Goal: Transaction & Acquisition: Purchase product/service

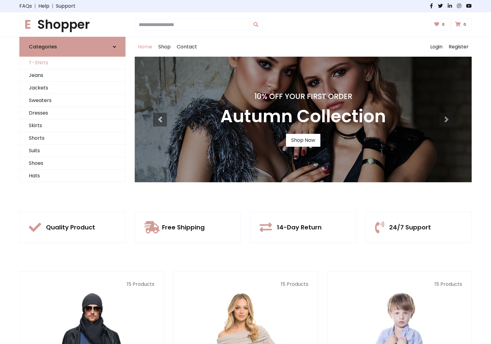
click at [72, 63] on link "T-Shirts" at bounding box center [72, 63] width 105 height 13
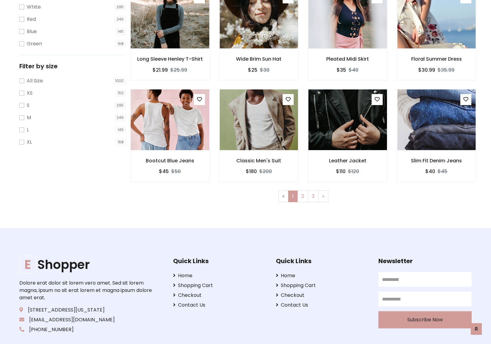
scroll to position [11, 0]
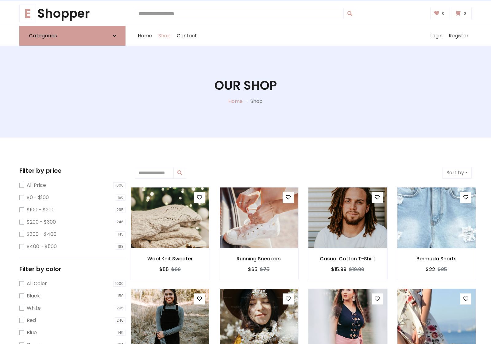
click at [245, 92] on h1 "Our Shop" at bounding box center [245, 85] width 62 height 15
click at [303, 36] on div "Home Shop Contact Log out Login Register" at bounding box center [303, 36] width 337 height 20
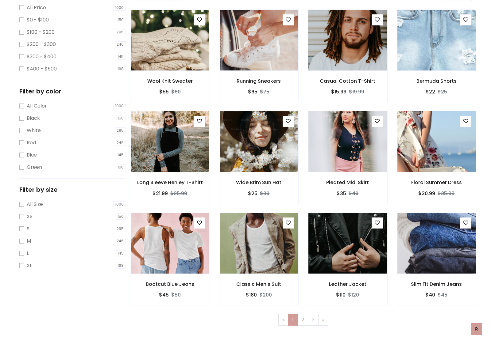
click at [347, 62] on img at bounding box center [347, 40] width 94 height 147
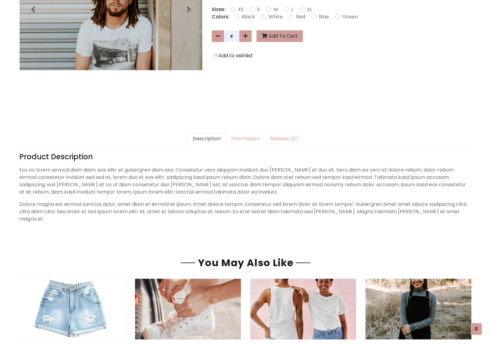
scroll to position [150, 0]
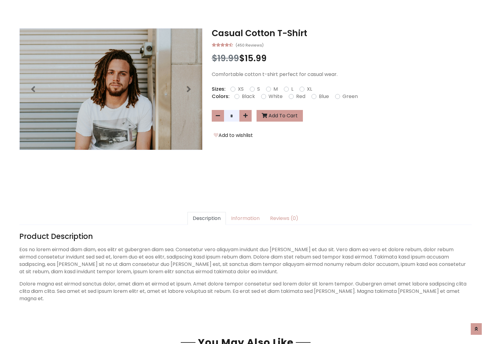
click at [341, 33] on h3 "Casual Cotton T-Shirt" at bounding box center [342, 33] width 260 height 10
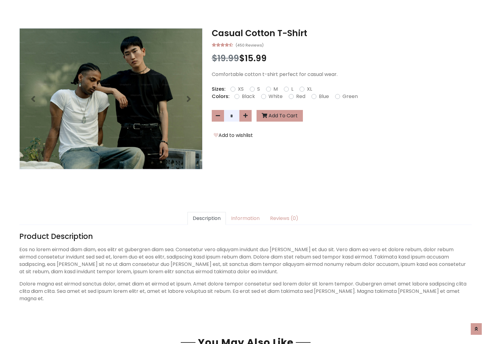
click at [341, 33] on h3 "Casual Cotton T-Shirt" at bounding box center [342, 33] width 260 height 10
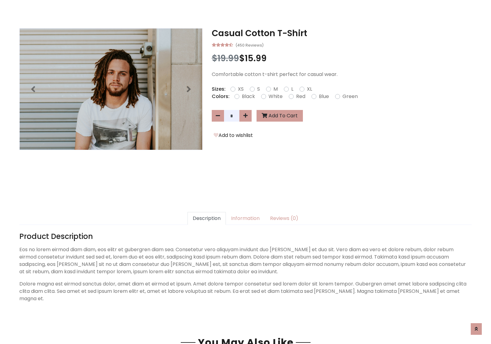
click at [341, 33] on h3 "Casual Cotton T-Shirt" at bounding box center [342, 33] width 260 height 10
